Goal: Information Seeking & Learning: Understand process/instructions

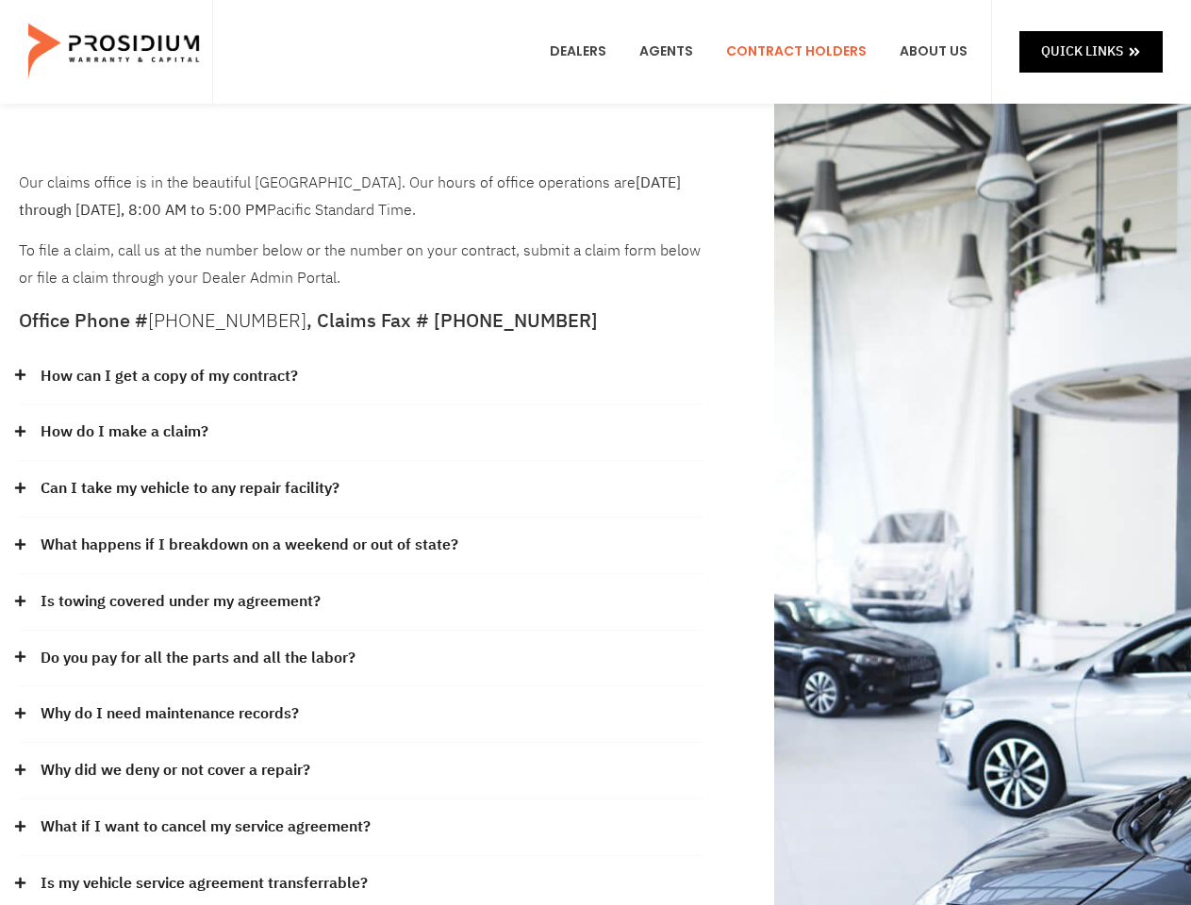
click at [595, 453] on div "How do I make a claim?" at bounding box center [361, 433] width 685 height 57
click at [361, 377] on div "How can I get a copy of my contract?" at bounding box center [361, 377] width 685 height 57
click at [168, 376] on link "How can I get a copy of my contract?" at bounding box center [169, 376] width 257 height 27
click at [361, 433] on div "How do I make a claim?" at bounding box center [361, 433] width 685 height 57
click at [124, 432] on link "How do I make a claim?" at bounding box center [125, 432] width 168 height 27
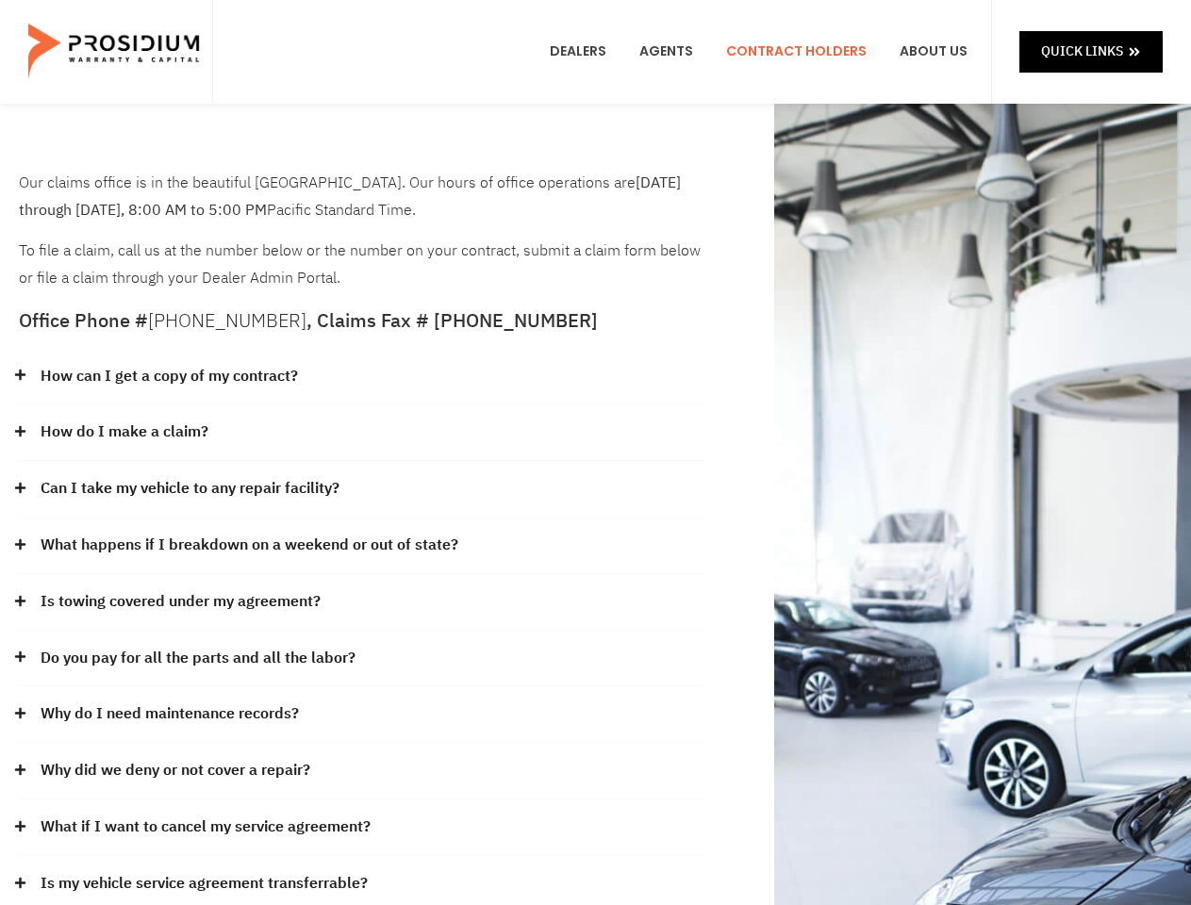
click at [361, 489] on div "Can I take my vehicle to any repair facility?" at bounding box center [361, 489] width 685 height 57
click at [190, 488] on link "Can I take my vehicle to any repair facility?" at bounding box center [190, 488] width 299 height 27
click at [361, 546] on link "What happens if I breakdown on a weekend or out of state?" at bounding box center [250, 545] width 418 height 27
click at [247, 545] on link "What happens if I breakdown on a weekend or out of state?" at bounding box center [250, 545] width 418 height 27
click at [361, 603] on div "Is towing covered under my agreement?" at bounding box center [361, 602] width 685 height 57
